Goal: Check status: Check status

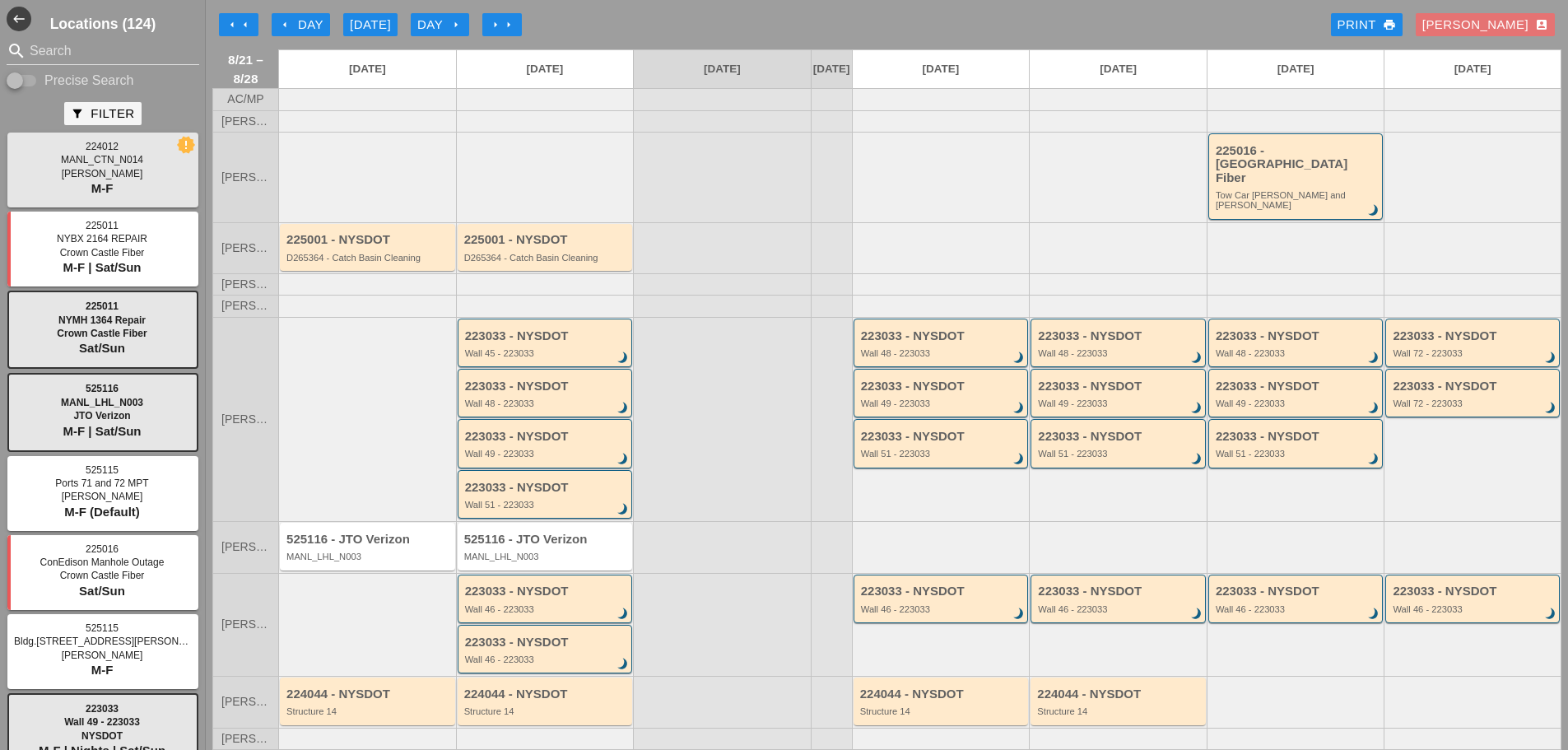
scroll to position [148, 0]
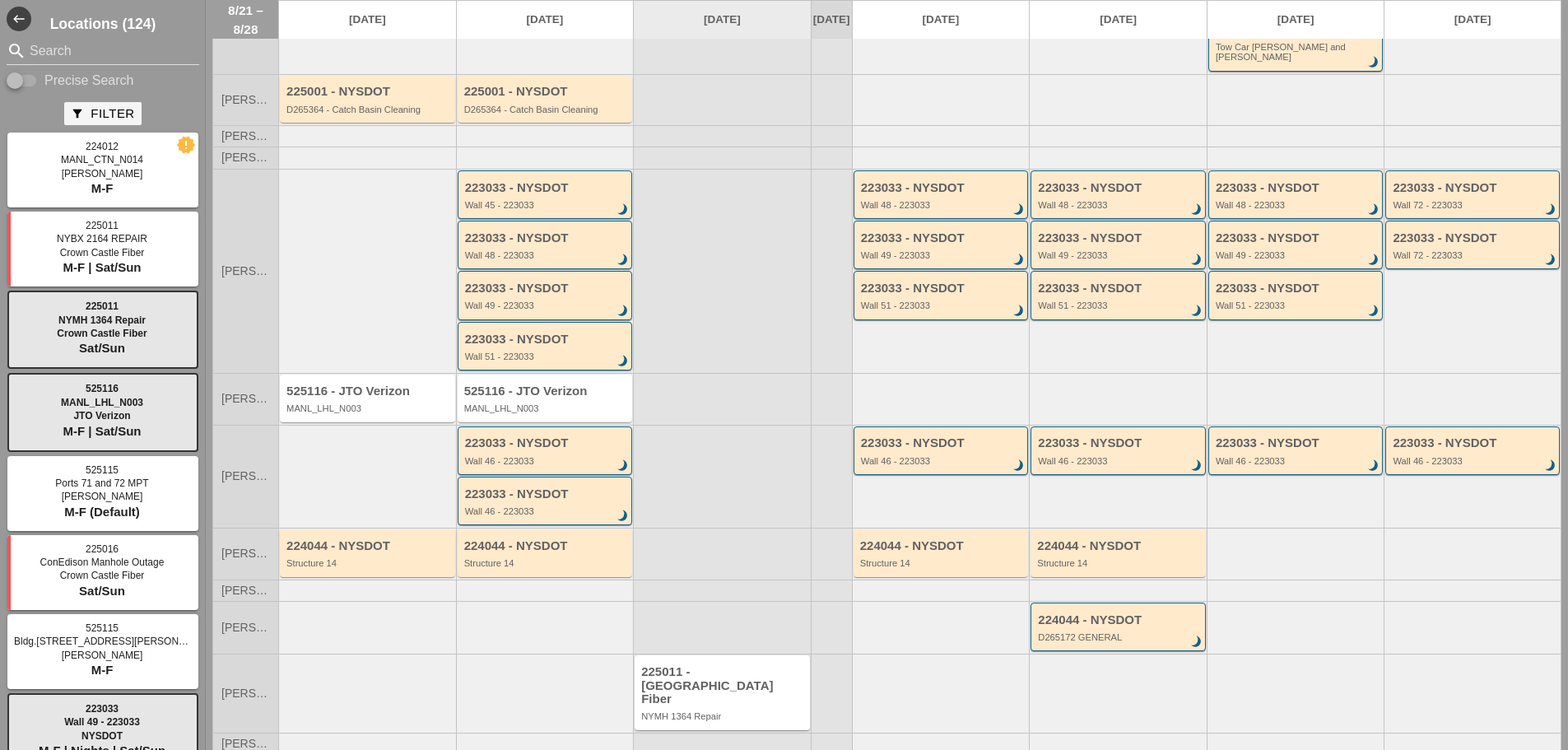
click at [703, 19] on link "[DATE]" at bounding box center [722, 19] width 177 height 38
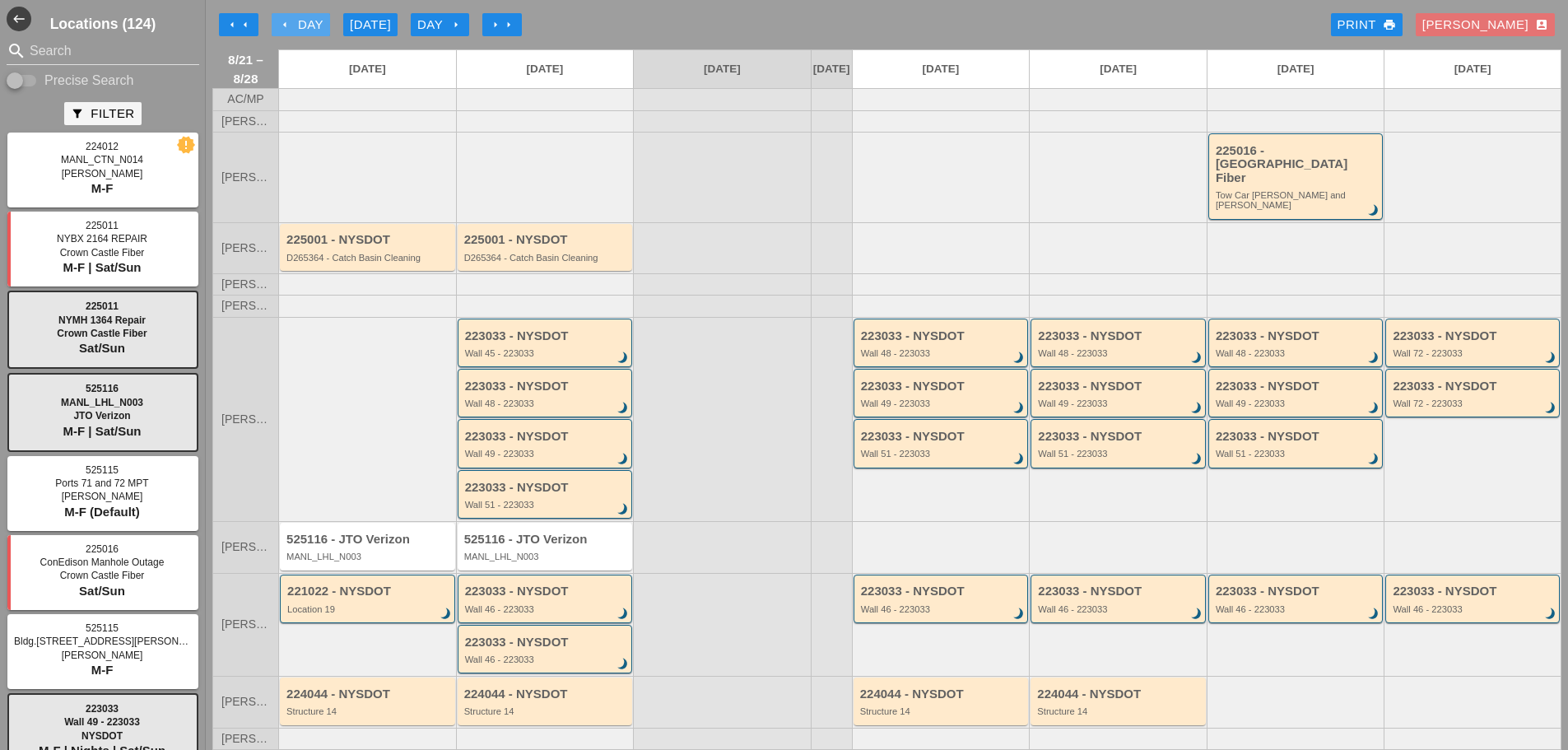
click at [286, 17] on div "arrow_left Day" at bounding box center [301, 25] width 46 height 19
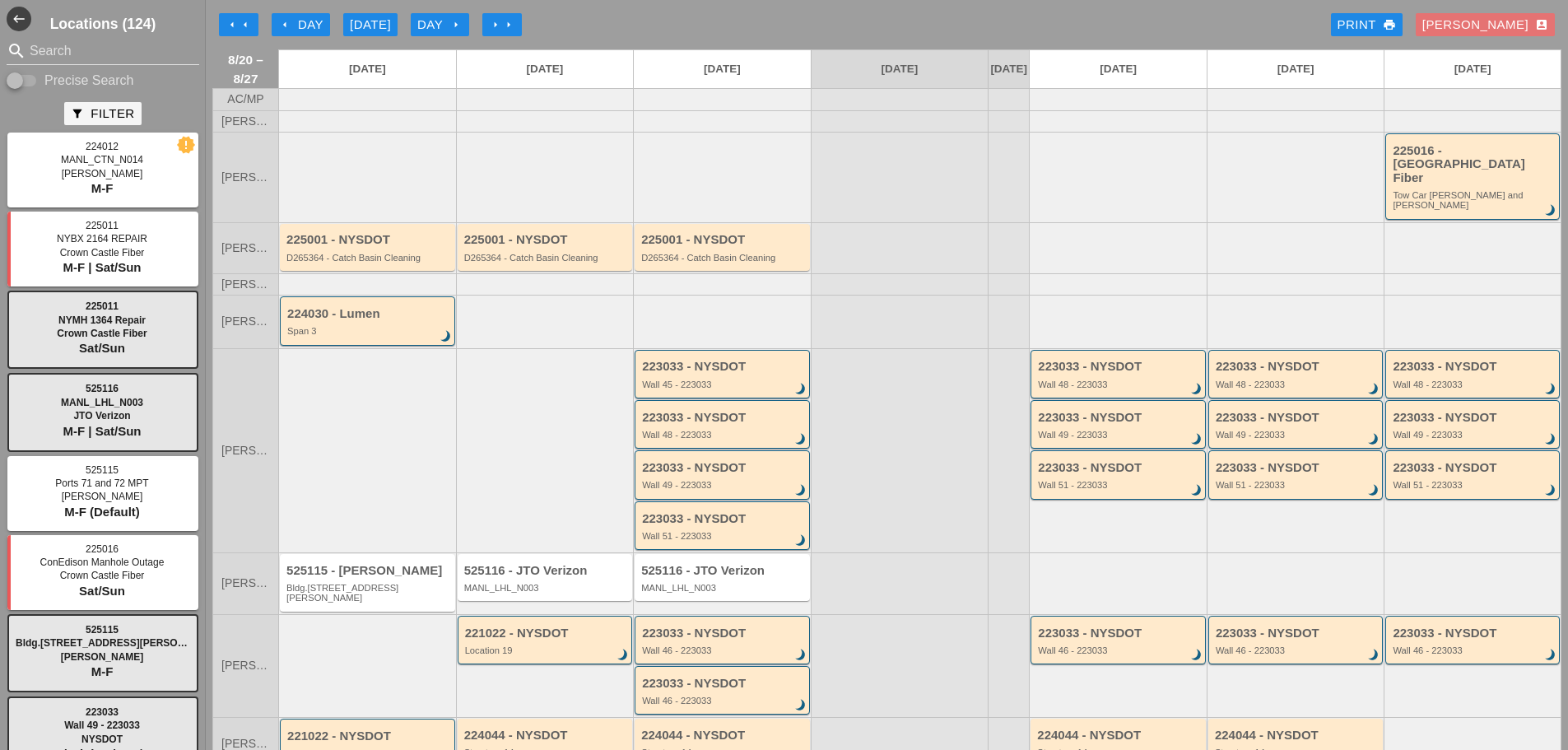
click at [318, 26] on div "arrow_left Day" at bounding box center [301, 25] width 46 height 19
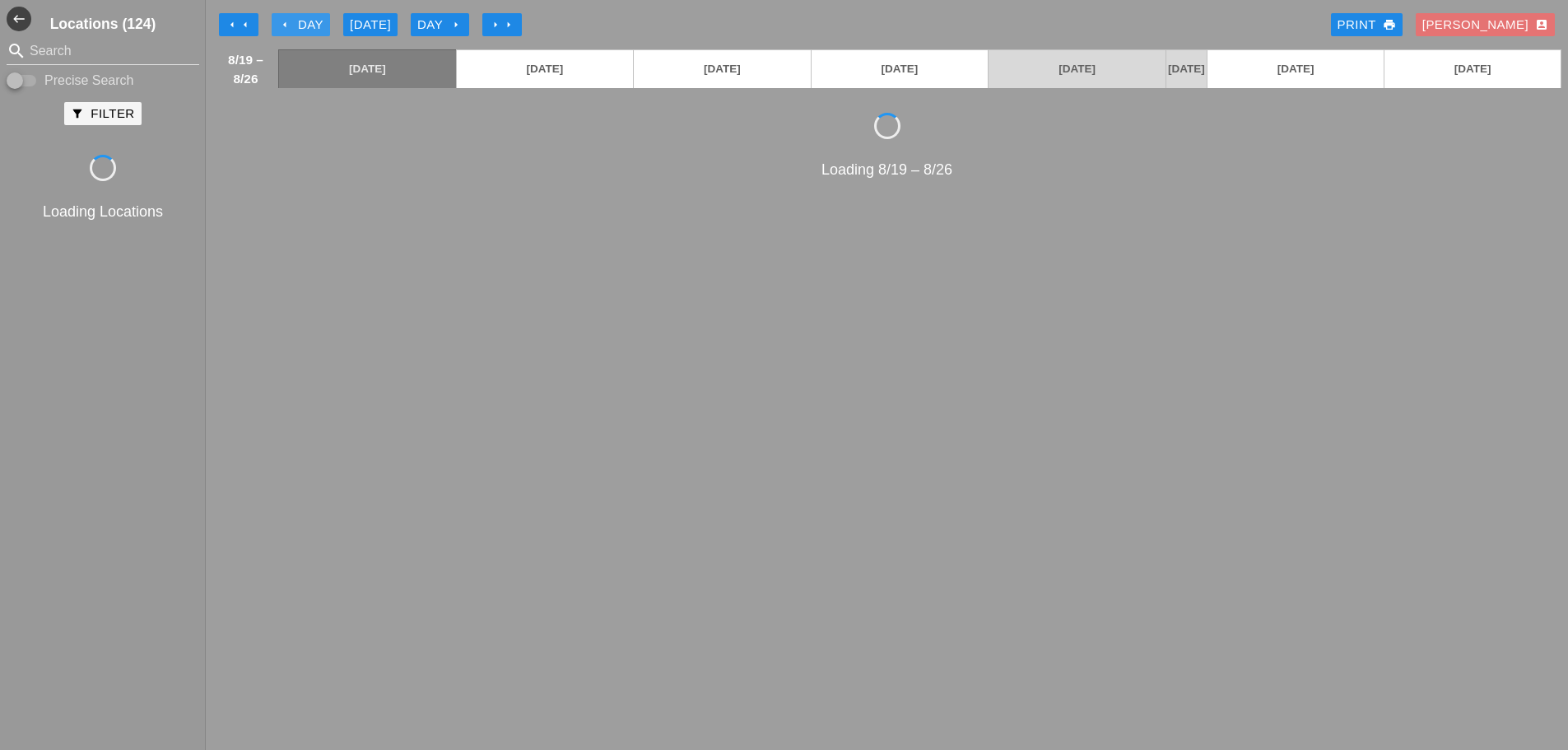
click at [318, 26] on div "arrow_left Day" at bounding box center [301, 25] width 46 height 19
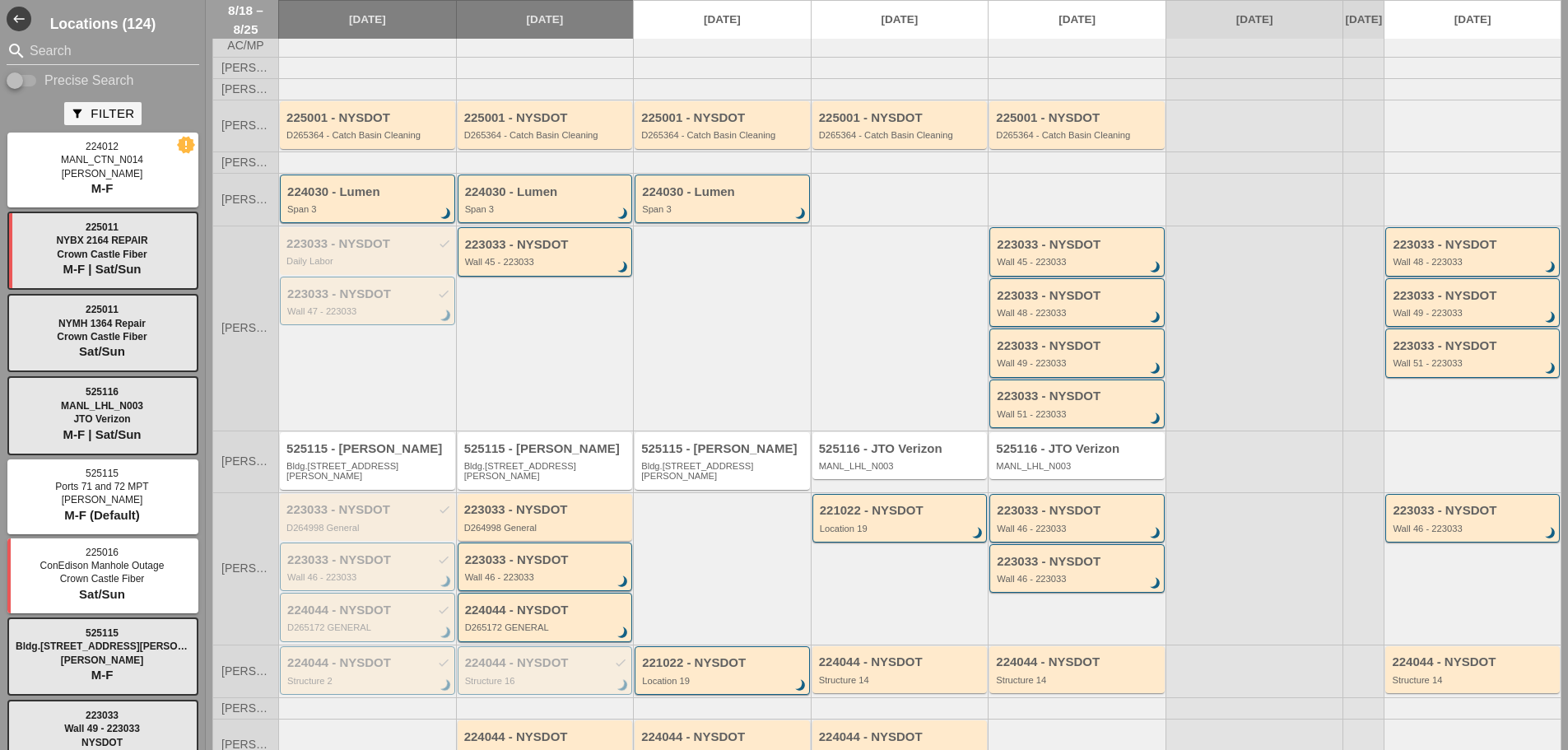
scroll to position [83, 0]
